Goal: Check status: Check status

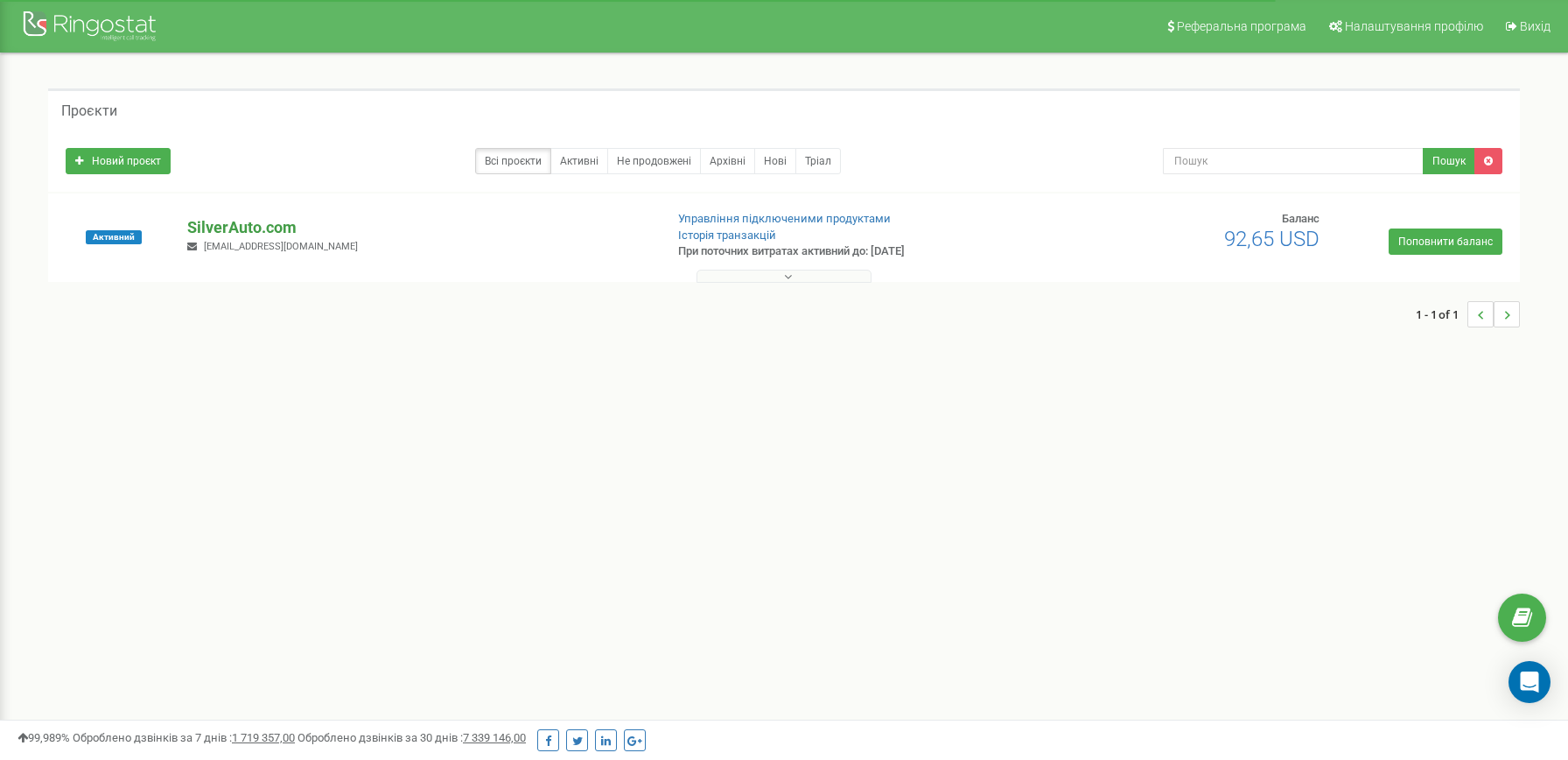
click at [278, 226] on p "SilverAuto.сom" at bounding box center [417, 227] width 461 height 23
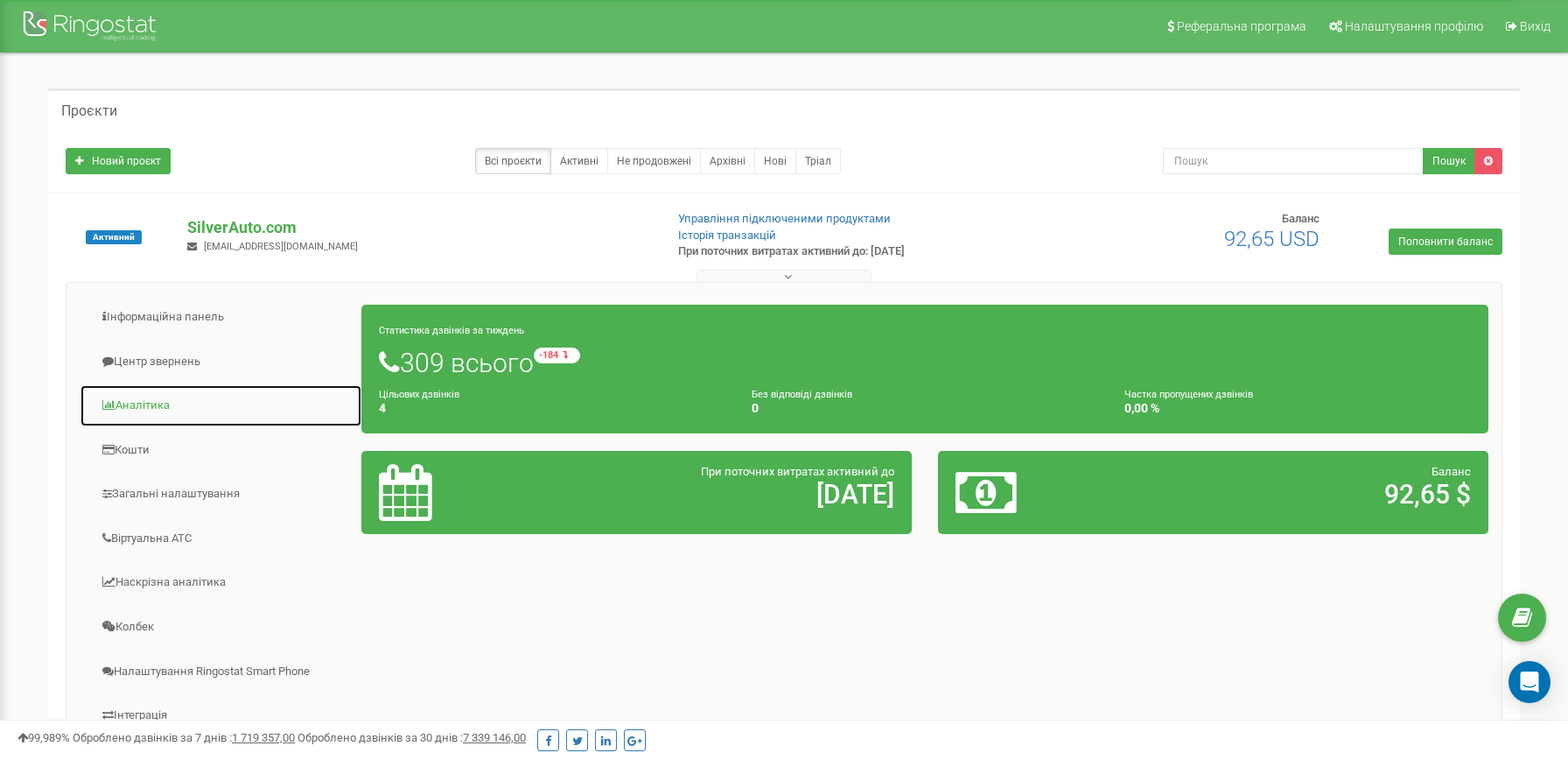
click at [169, 410] on link "Аналiтика" at bounding box center [221, 405] width 282 height 43
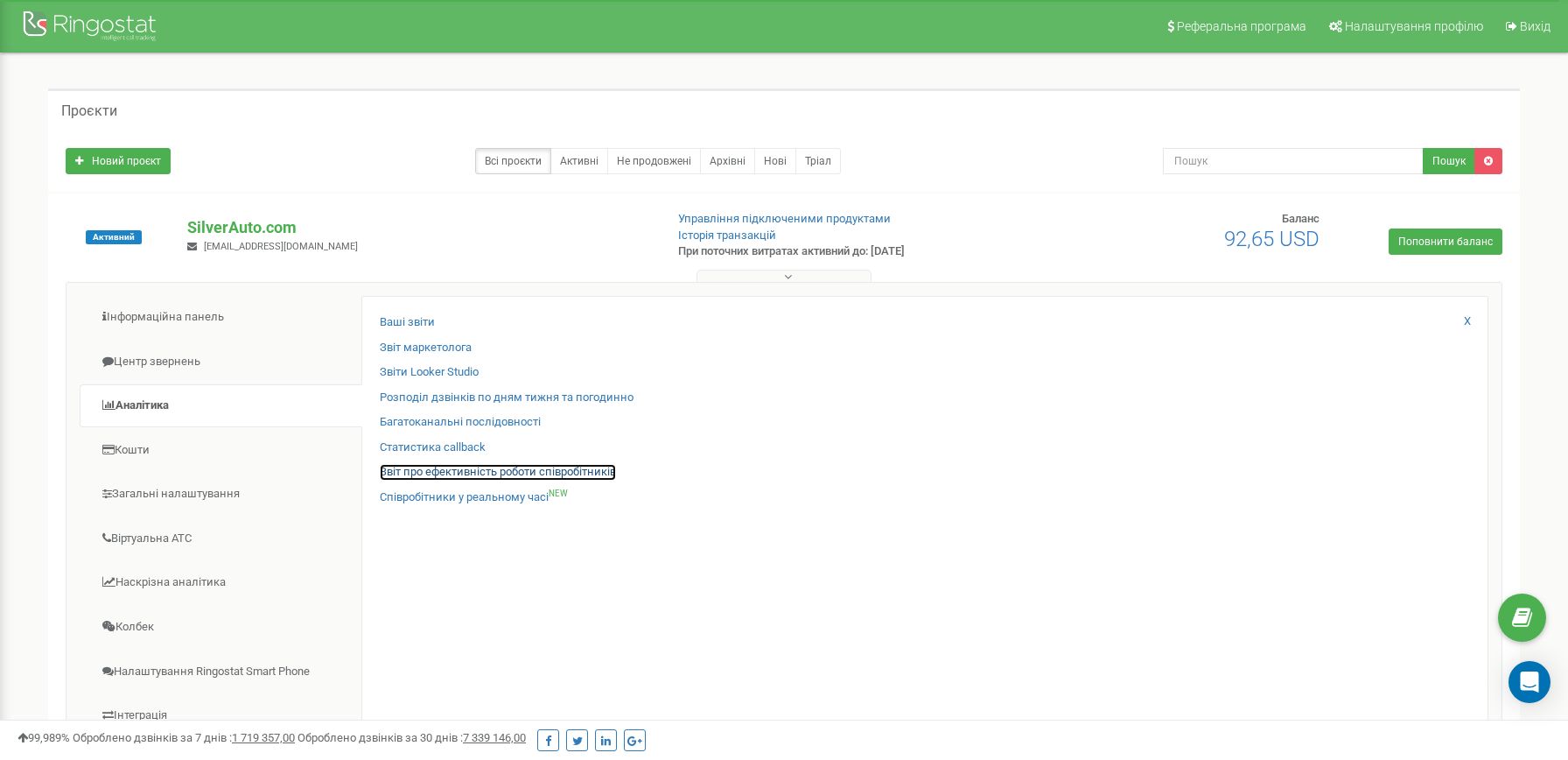
click at [509, 470] on link "Звіт про ефективність роботи співробітників" at bounding box center [497, 472] width 236 height 16
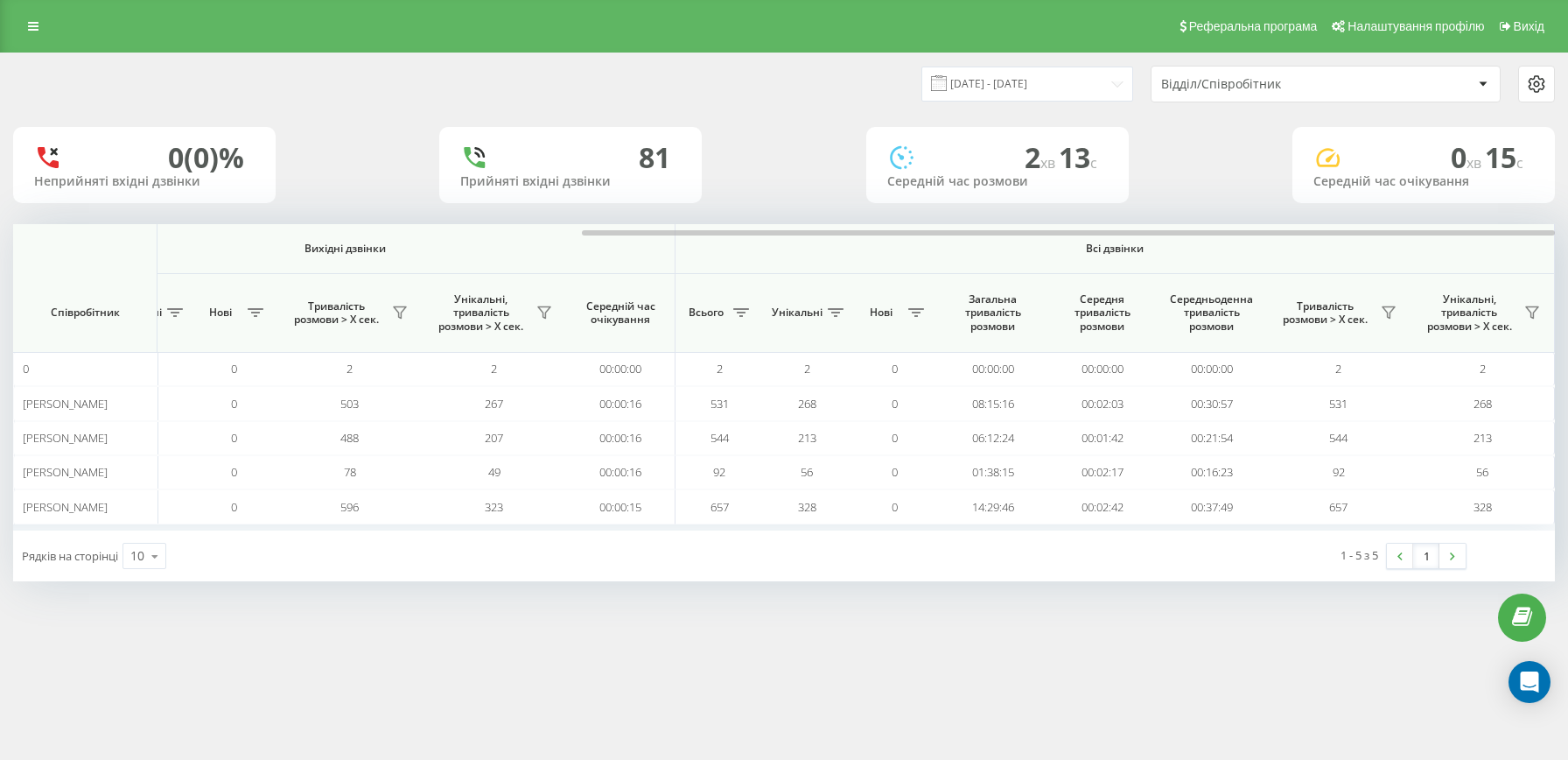
scroll to position [0, 895]
click at [1006, 85] on input "19.07.2025 - 19.08.2025" at bounding box center [1027, 84] width 212 height 34
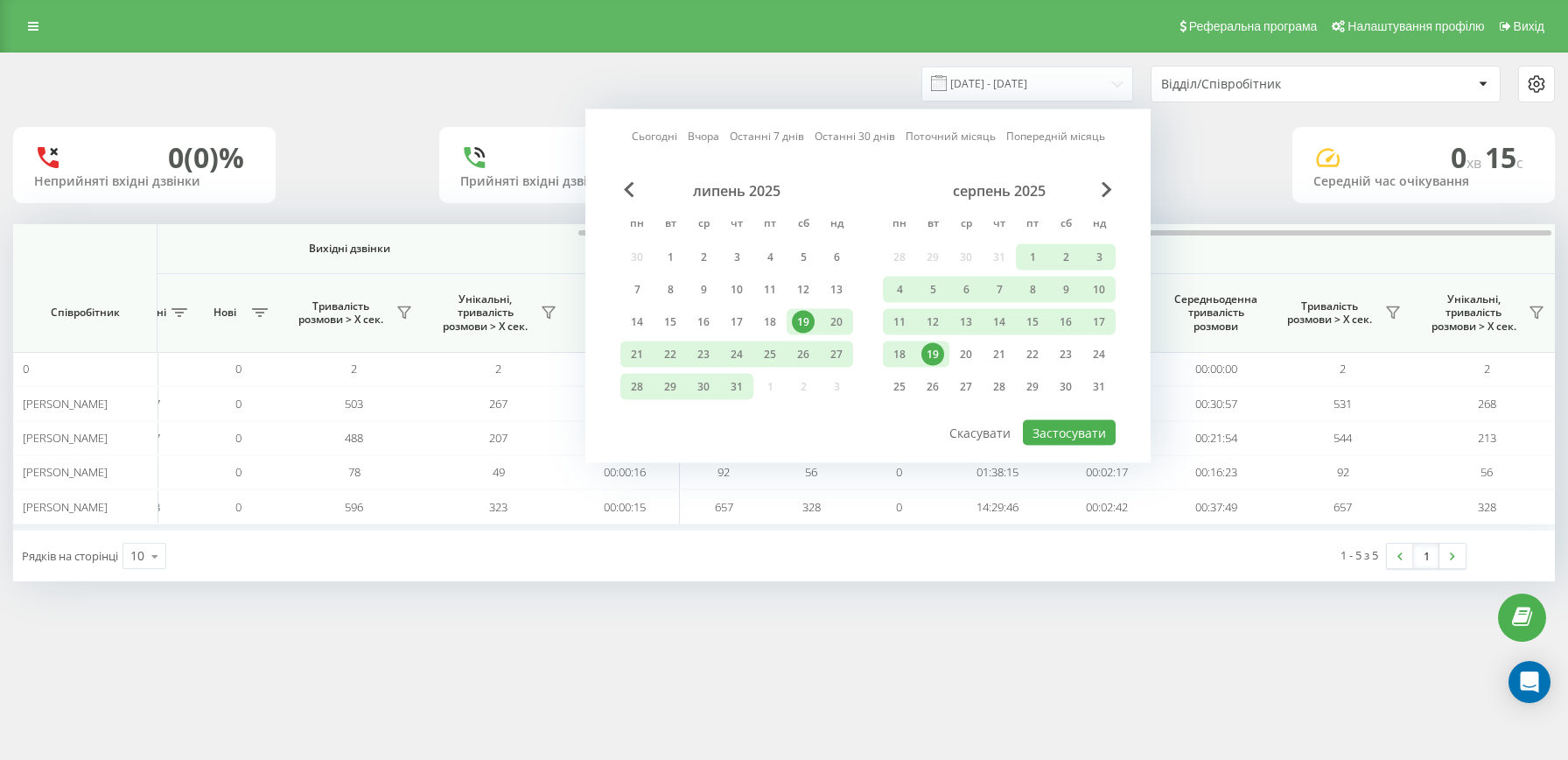
click at [932, 353] on div "19" at bounding box center [933, 355] width 23 height 23
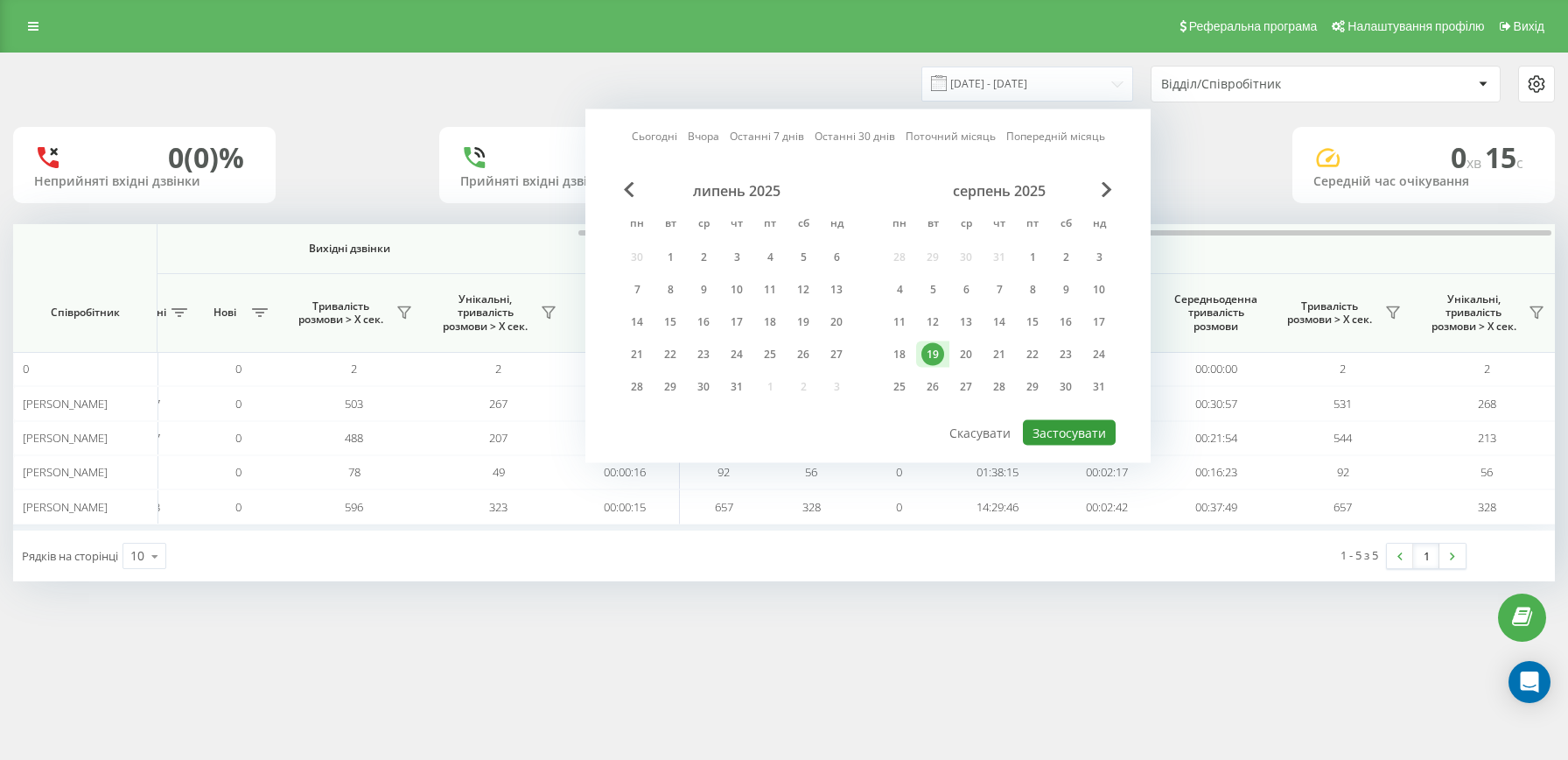
click at [1094, 436] on button "Застосувати" at bounding box center [1070, 433] width 93 height 26
type input "19.08.2025 - 19.08.2025"
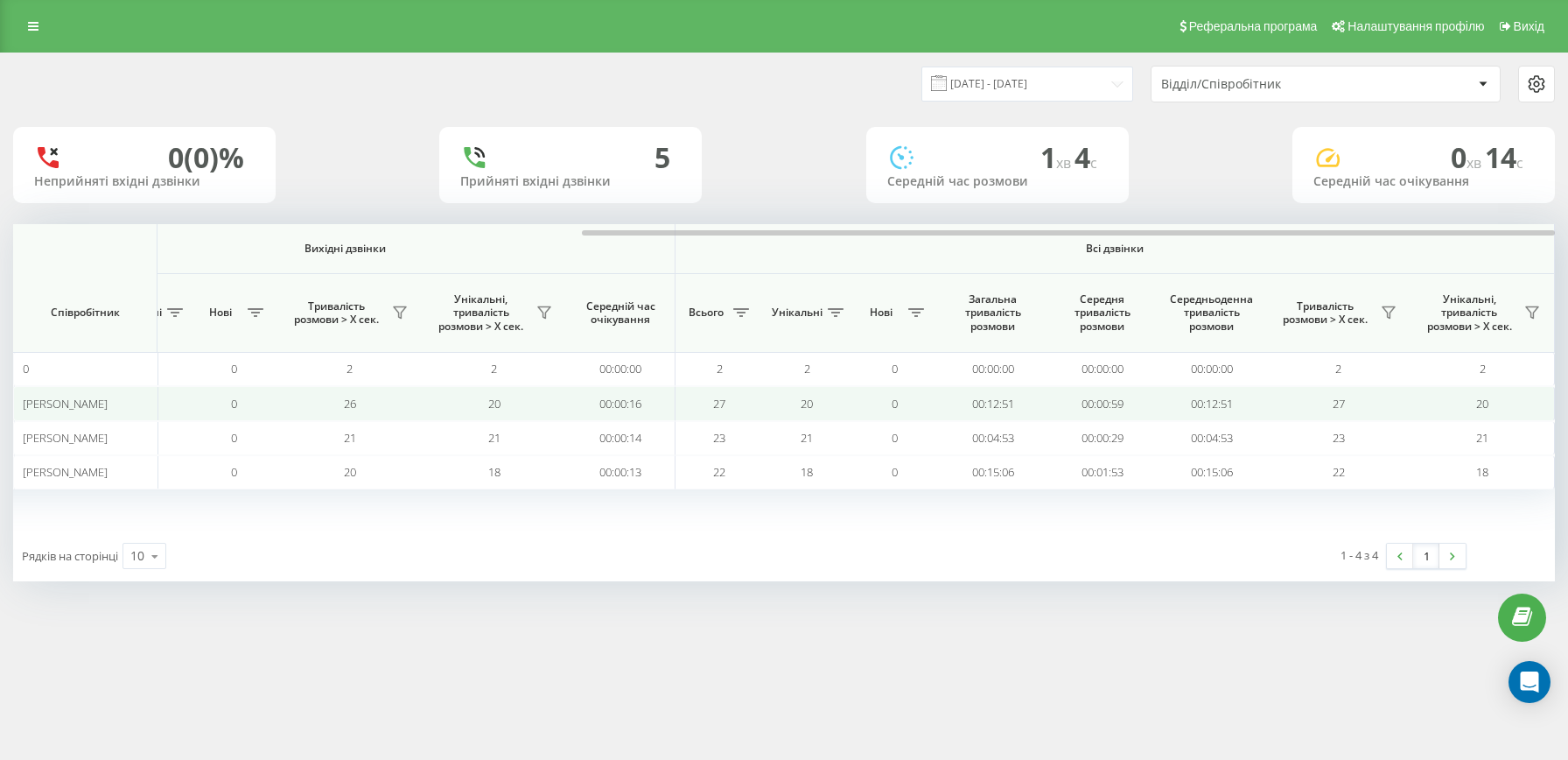
scroll to position [0, 896]
